Goal: Information Seeking & Learning: Learn about a topic

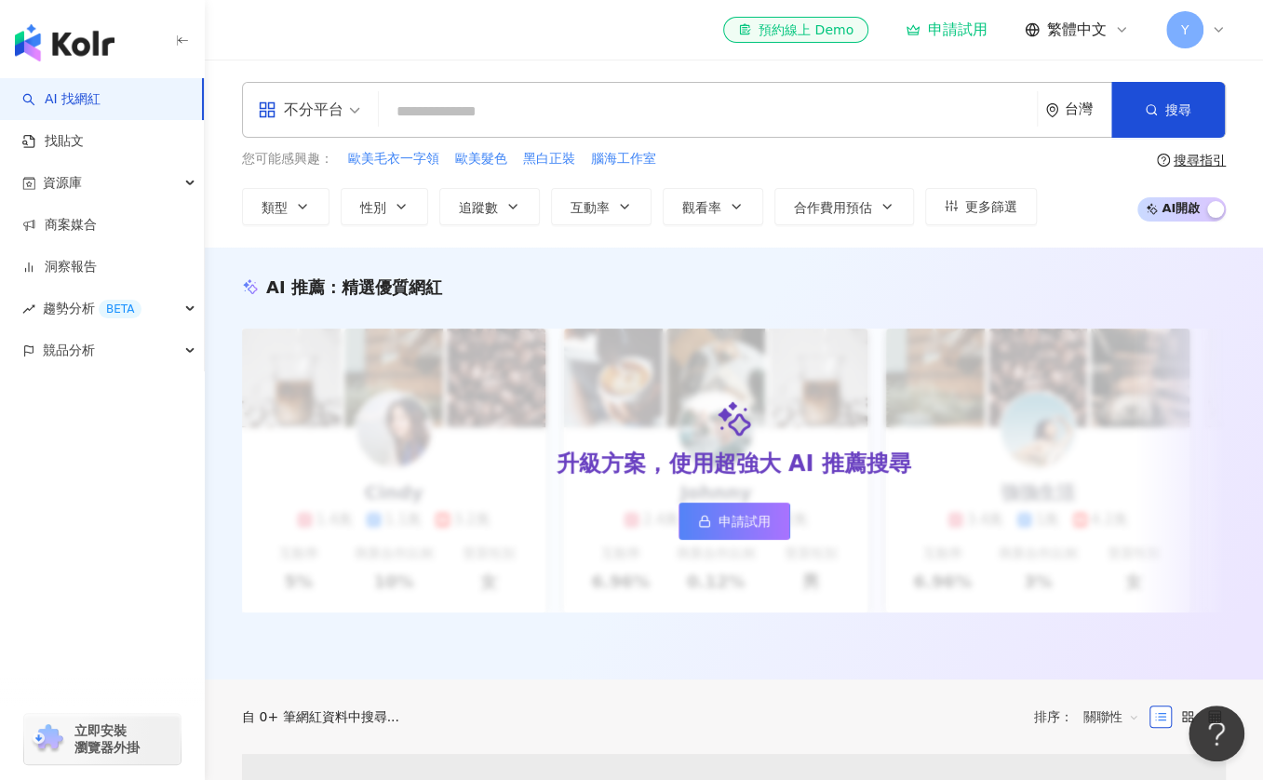
click at [406, 106] on input "search" at bounding box center [707, 111] width 643 height 35
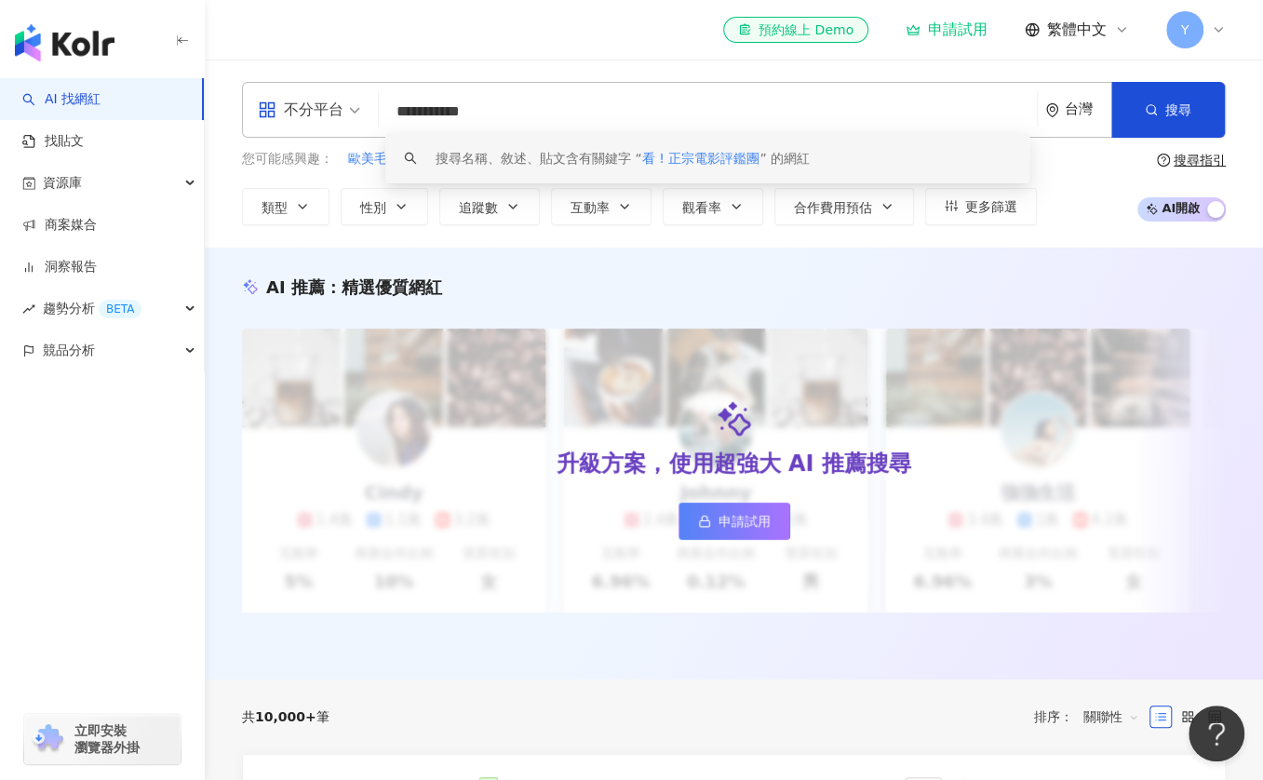
click at [668, 157] on span "看 ! 正宗電影評鑑團" at bounding box center [701, 158] width 118 height 15
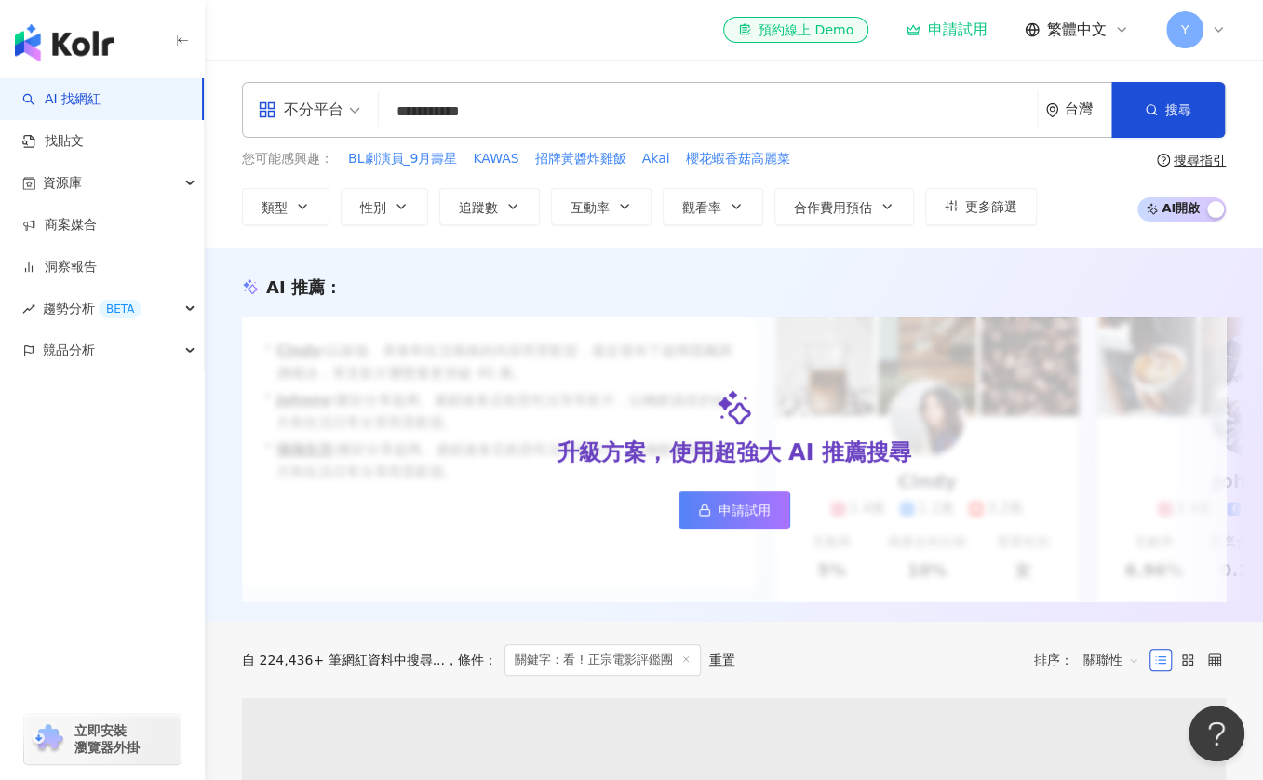
drag, startPoint x: 540, startPoint y: 115, endPoint x: 167, endPoint y: 111, distance: 373.4
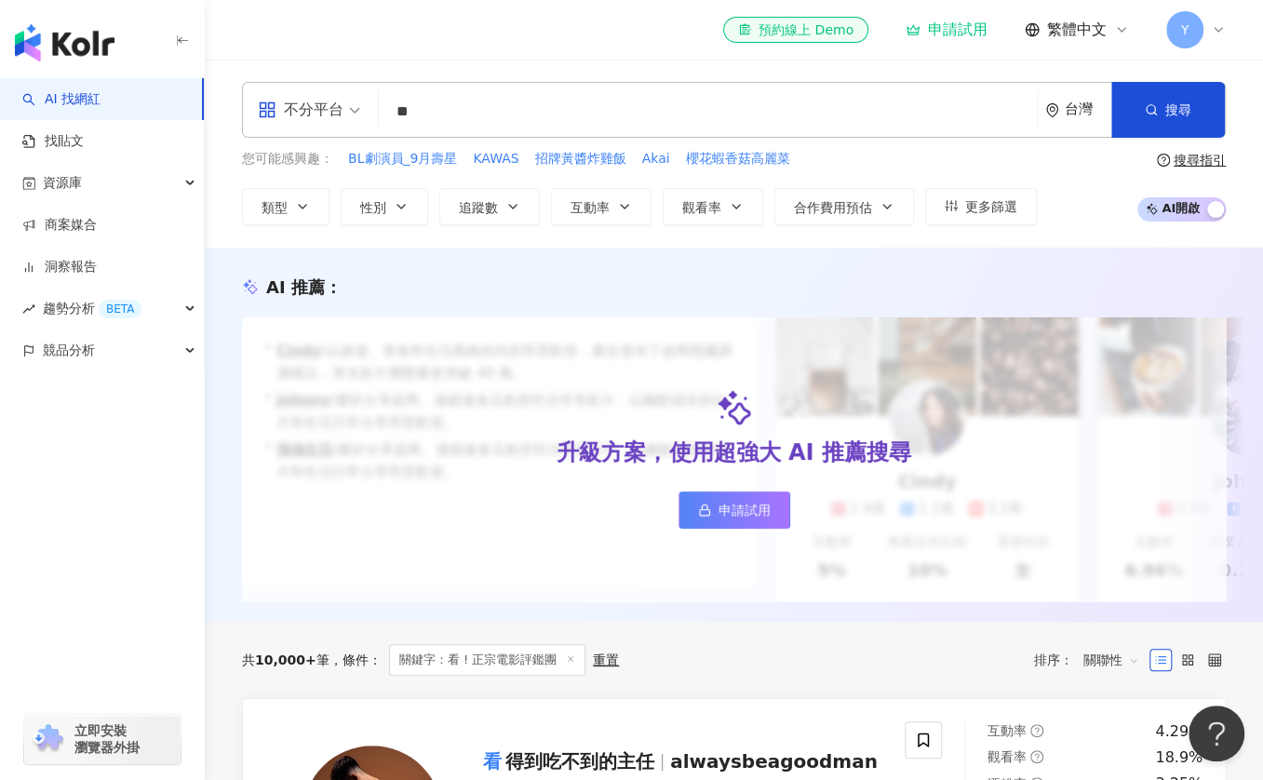
type input "*"
type input "**"
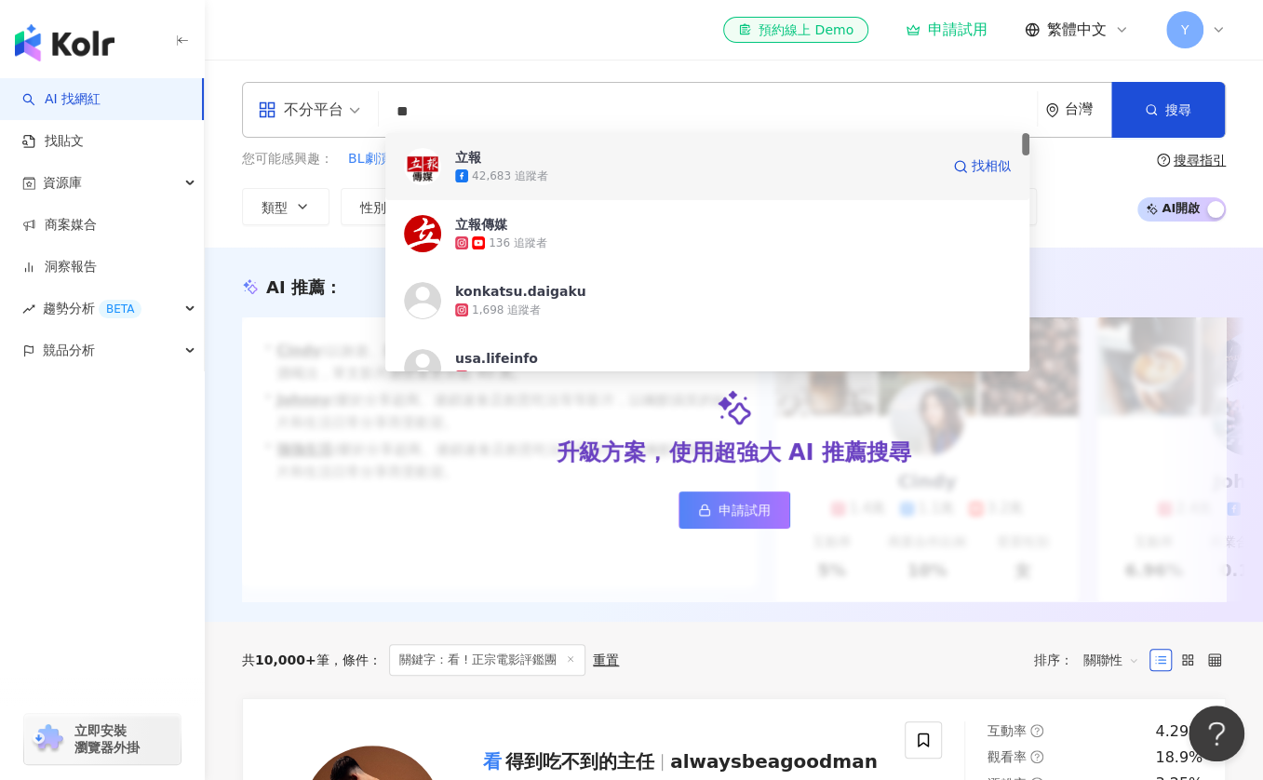
click at [578, 160] on span "立報" at bounding box center [697, 157] width 484 height 19
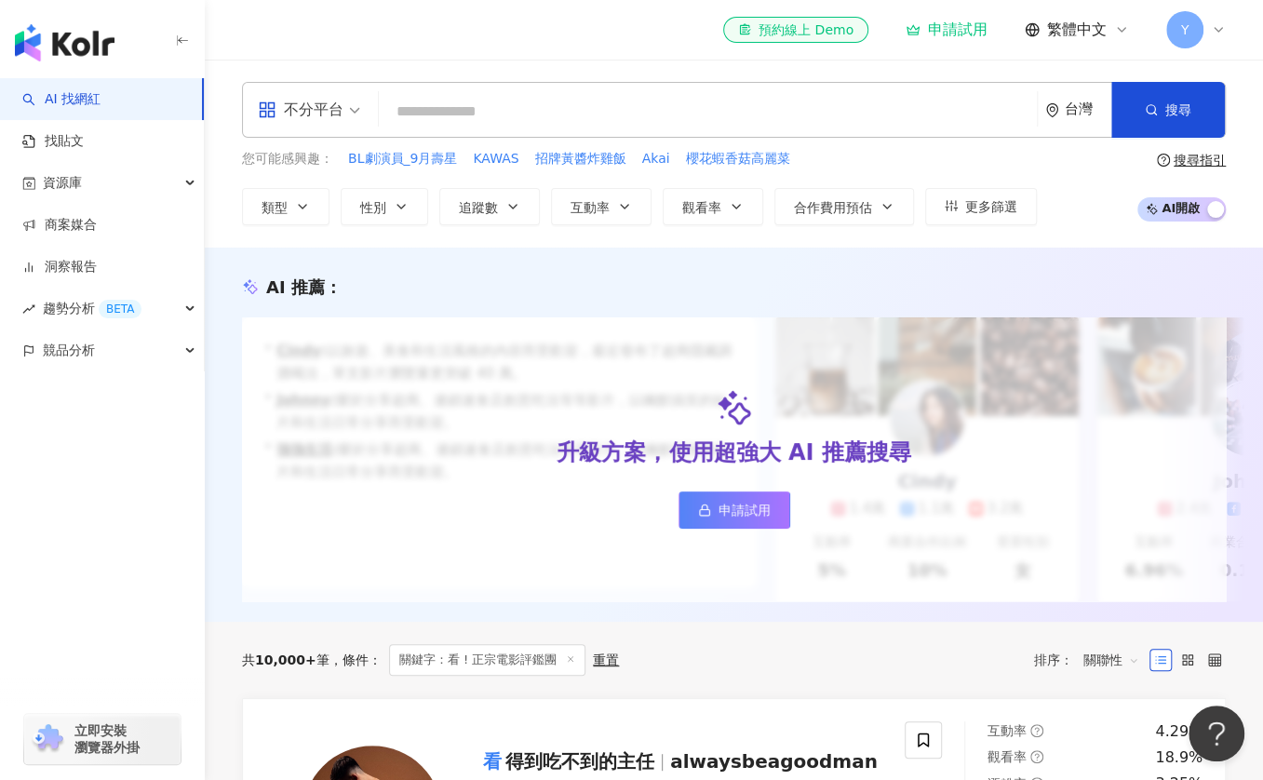
click at [679, 40] on div "el-icon-cs 預約線上 Demo 申請試用 繁體中文 Y" at bounding box center [734, 30] width 984 height 60
